Goal: Information Seeking & Learning: Find specific fact

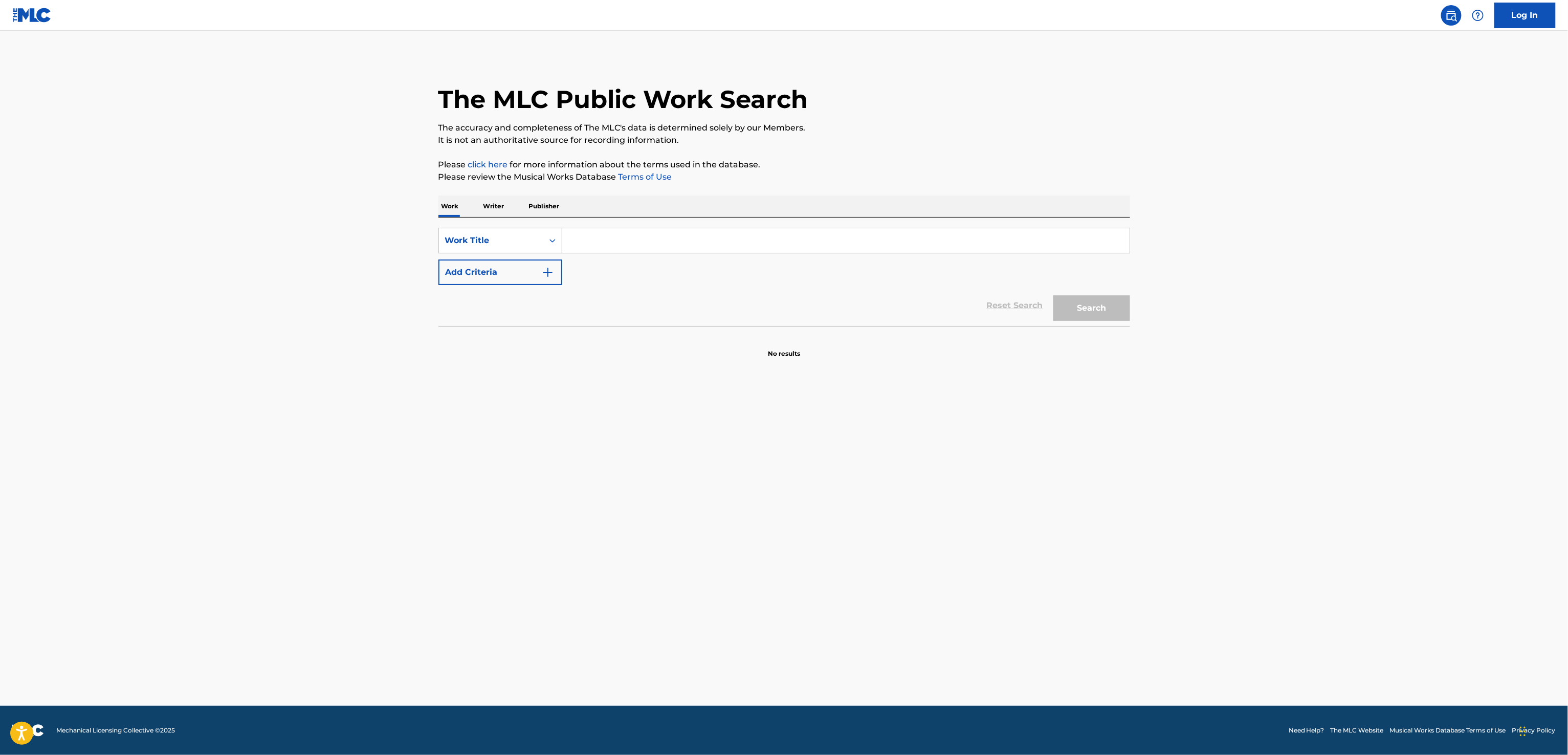
click at [680, 251] on input "Search Form" at bounding box center [846, 241] width 567 height 25
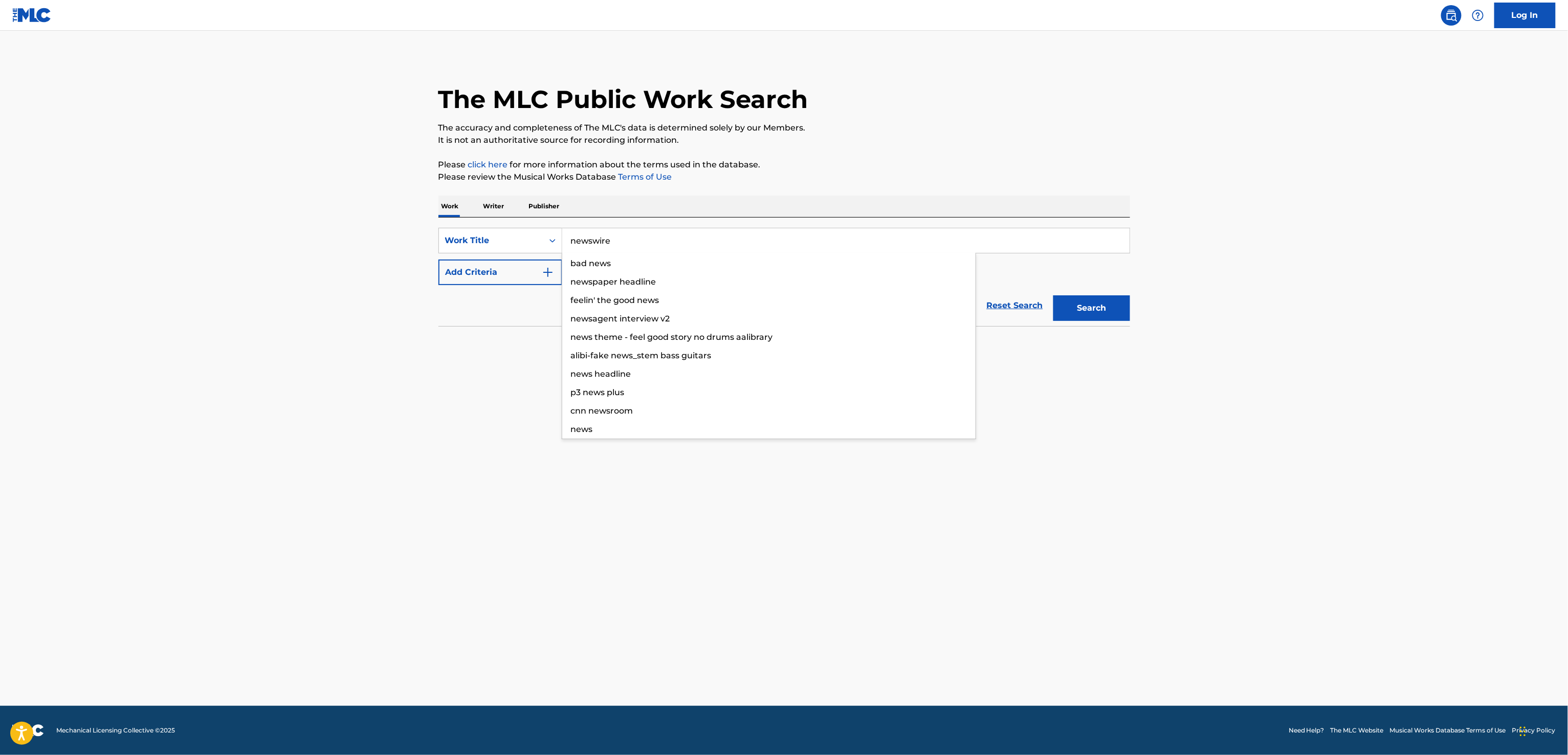
type input "newswire"
click at [1053, 295] on button "Search" at bounding box center [1091, 308] width 77 height 26
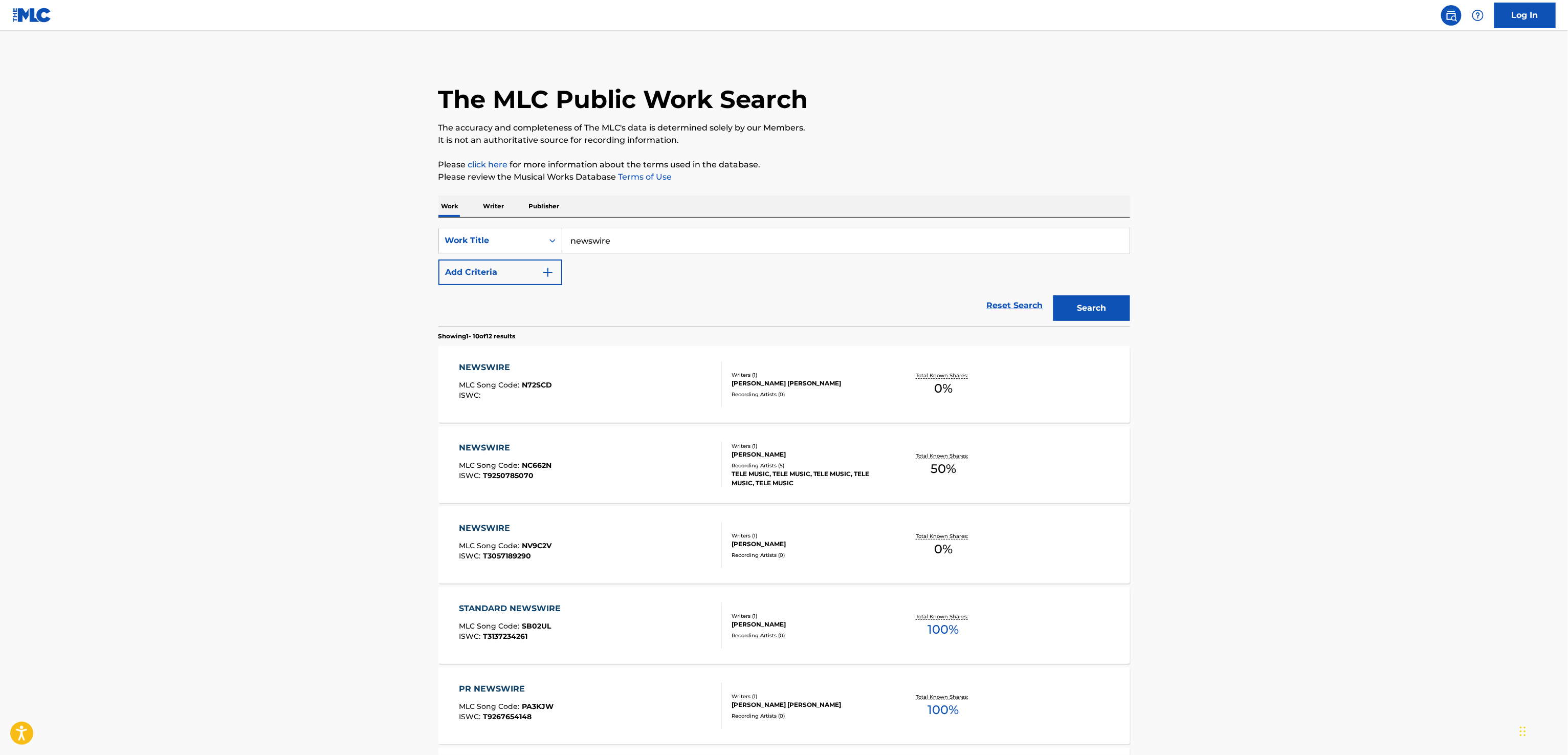
click at [1441, 537] on main "The MLC Public Work Search The accuracy and completeness of The MLC's data is d…" at bounding box center [784, 617] width 1568 height 1173
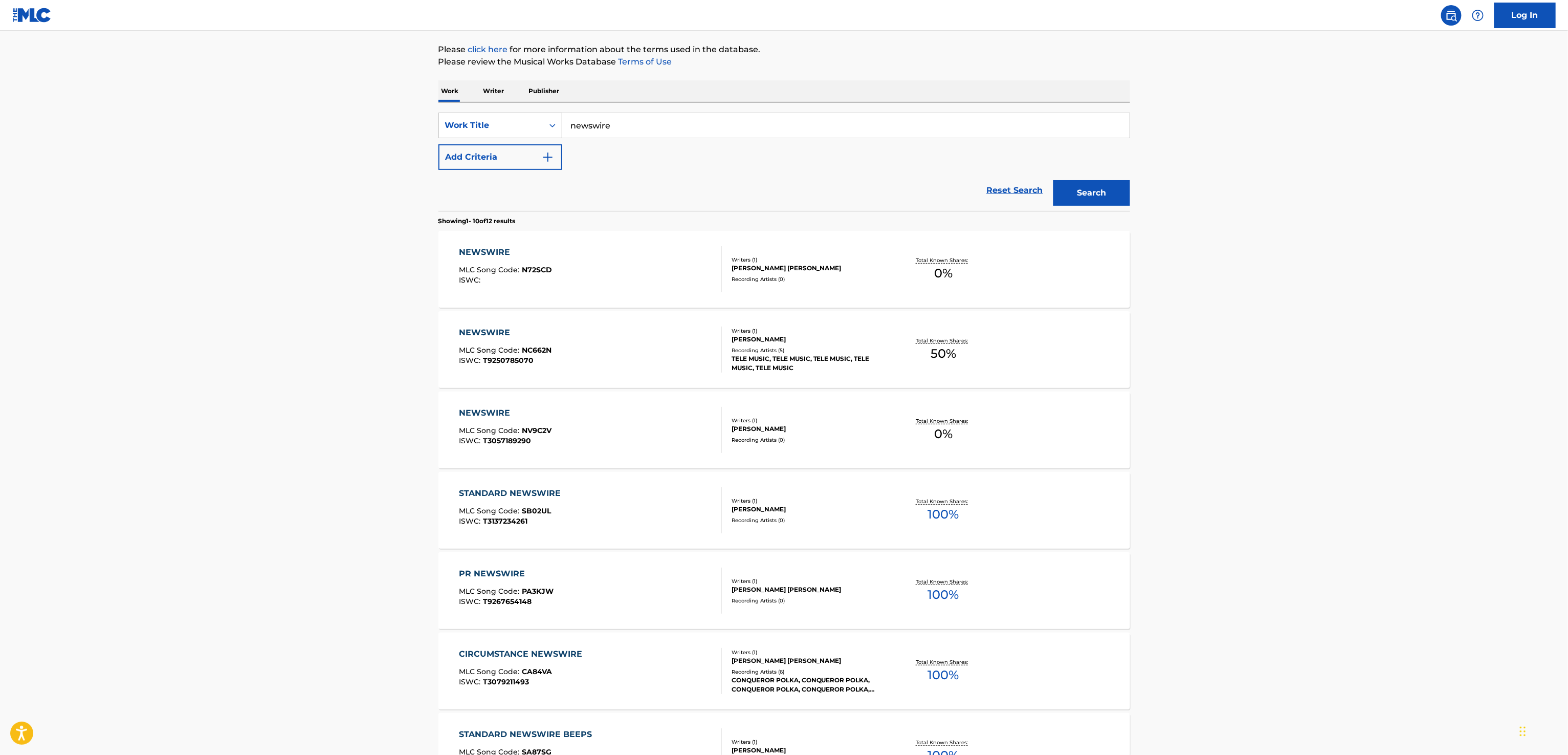
scroll to position [130, 0]
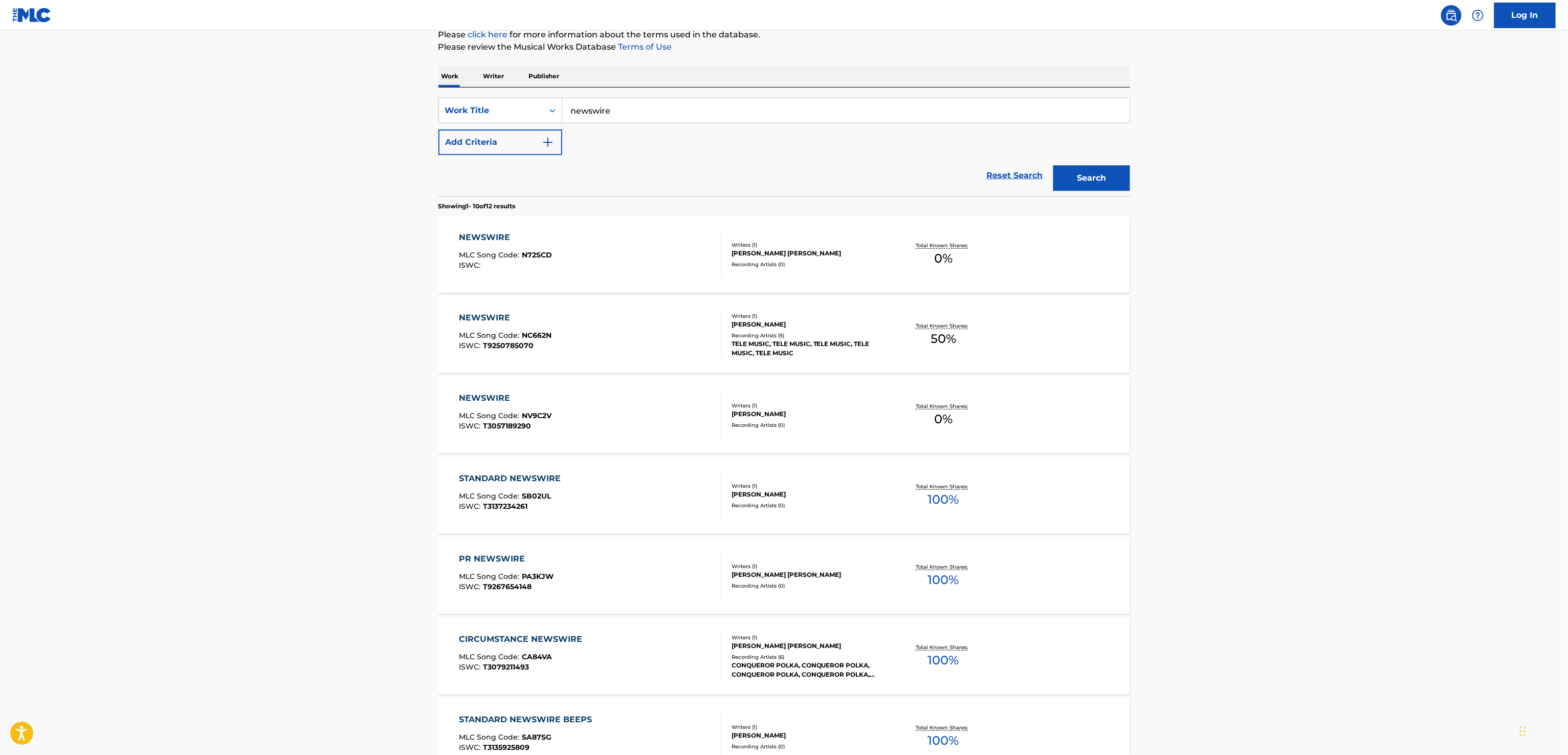
click at [611, 411] on div "NEWSWIRE MLC Song Code : NV9C2V ISWC : T3057189290" at bounding box center [591, 415] width 263 height 46
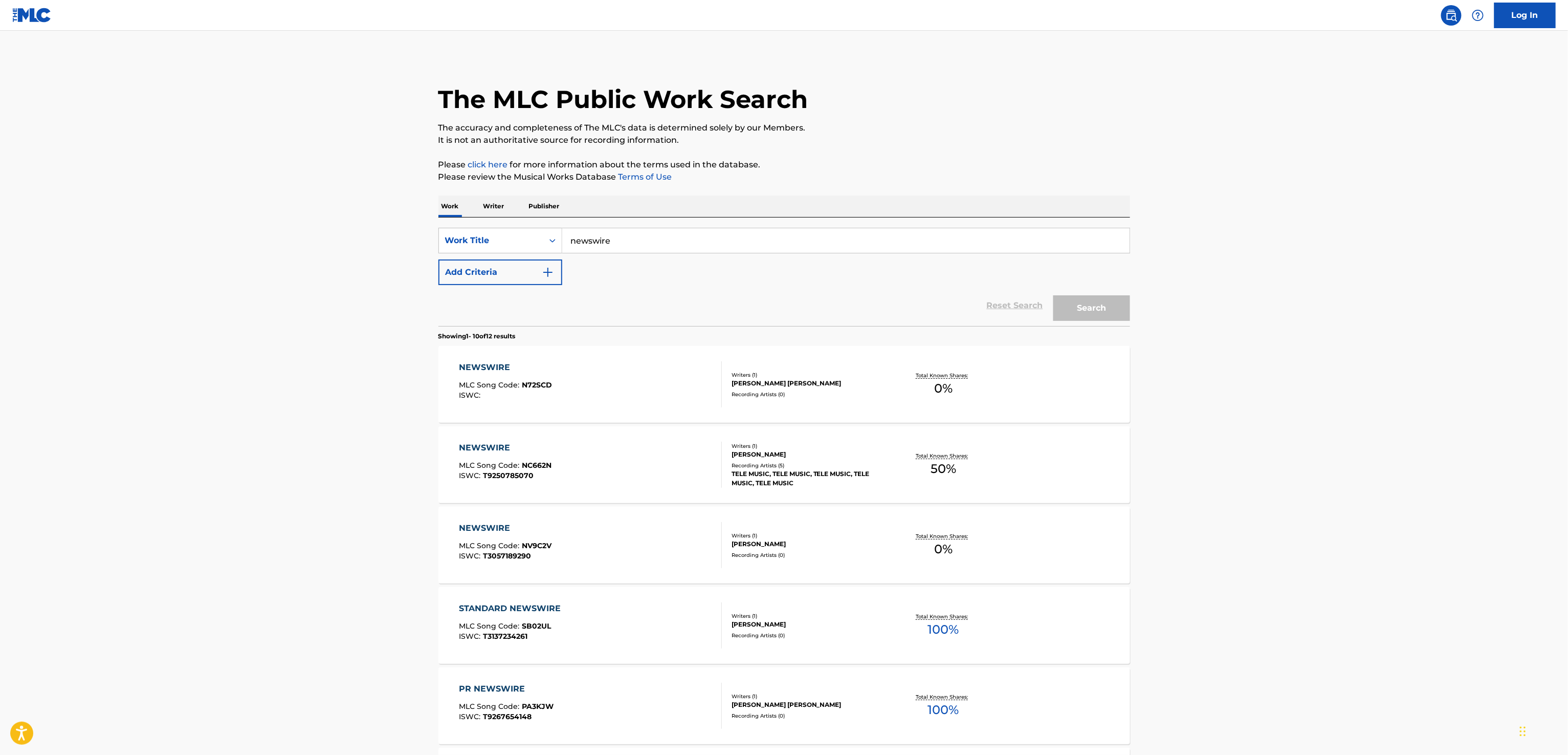
scroll to position [130, 0]
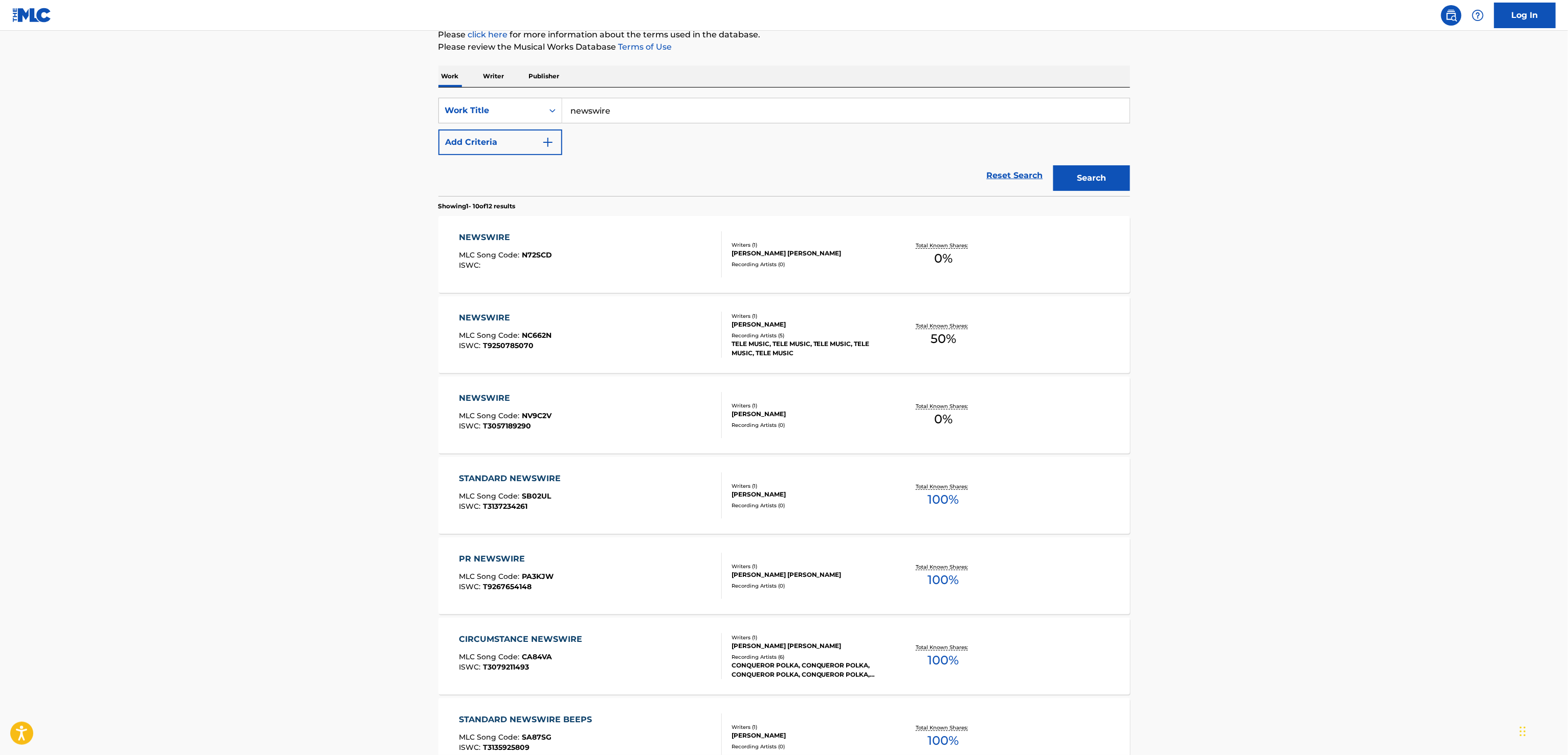
click at [632, 249] on div "NEWSWIRE MLC Song Code : N72SCD ISWC :" at bounding box center [591, 254] width 263 height 46
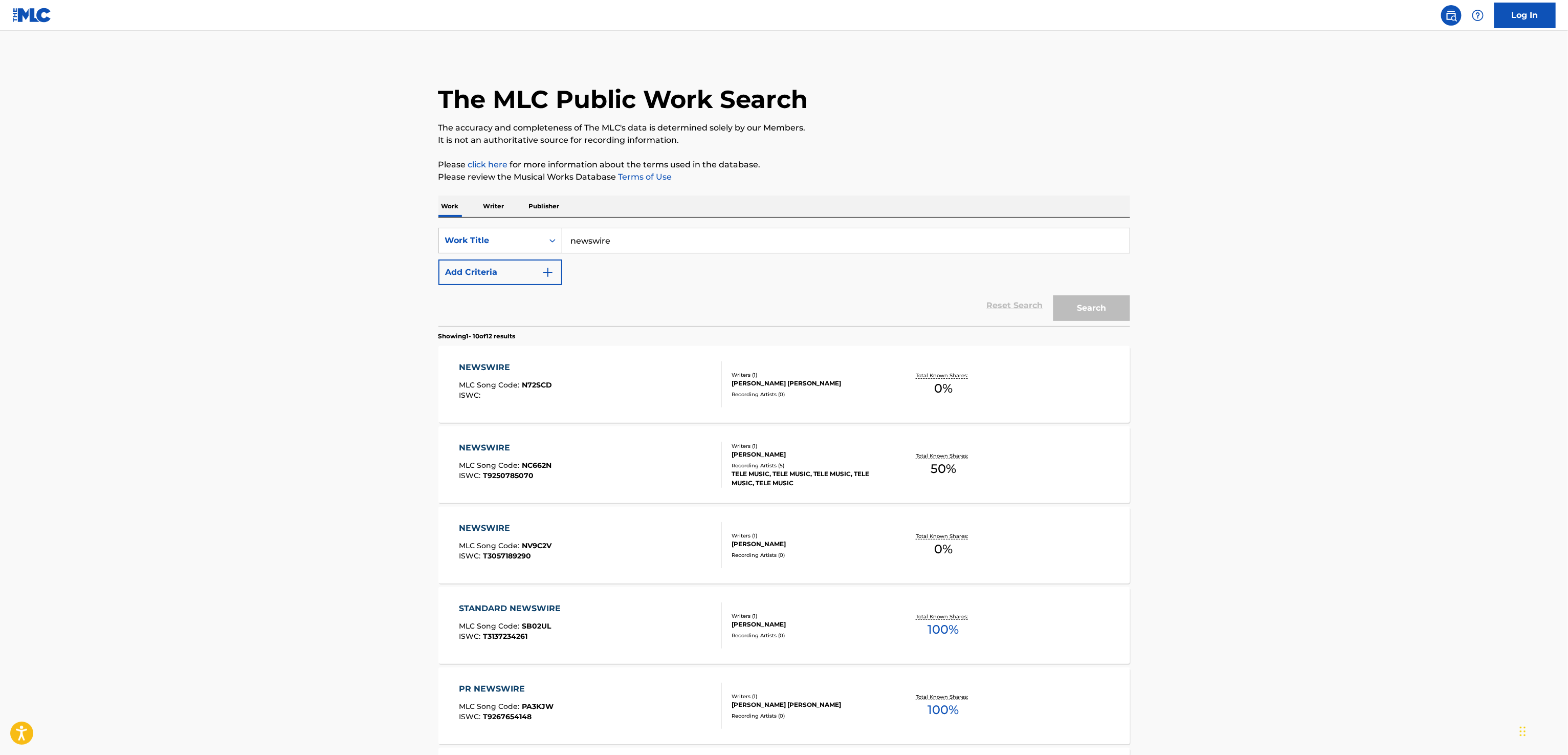
scroll to position [130, 0]
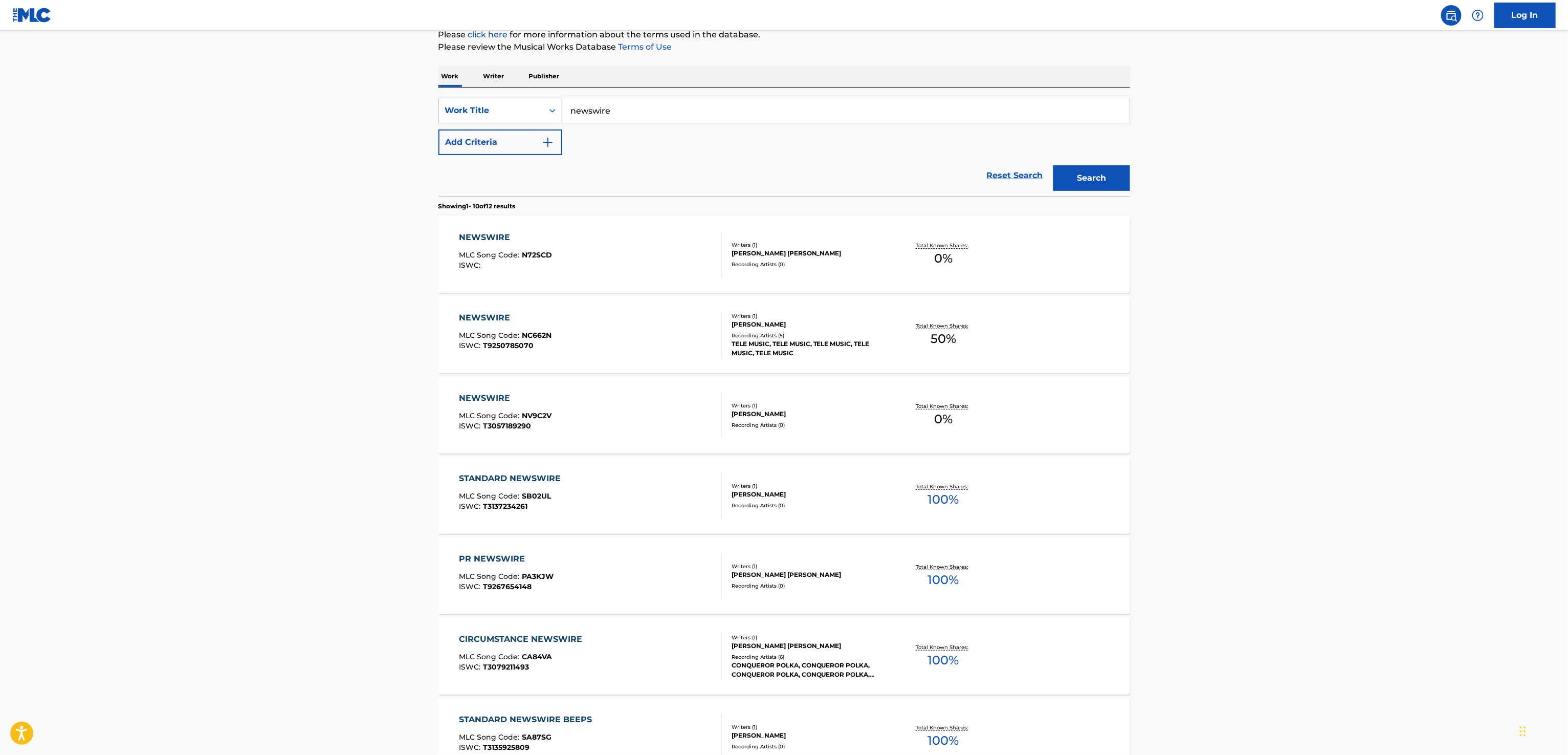
click at [554, 343] on div "NEWSWIRE MLC Song Code : NC662N ISWC : T9250785070" at bounding box center [591, 334] width 263 height 46
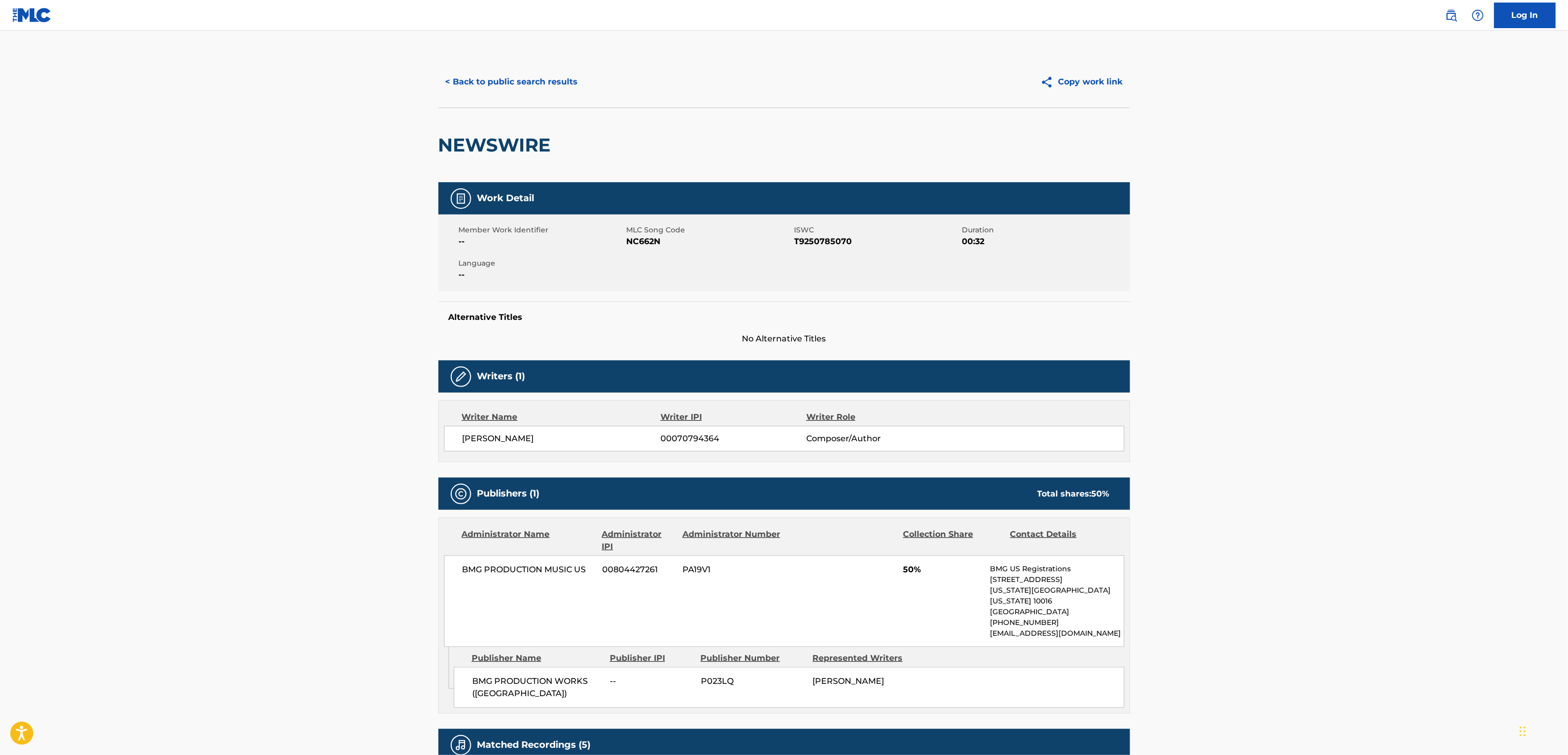
scroll to position [231, 0]
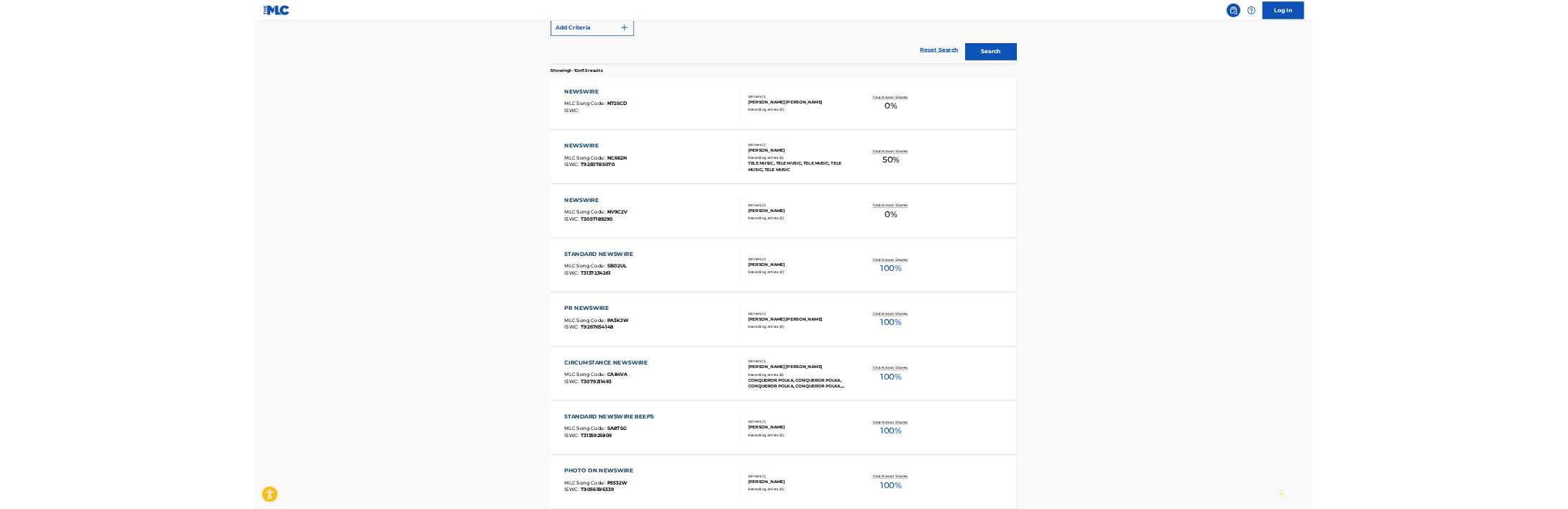
scroll to position [183, 0]
